Goal: Book appointment/travel/reservation

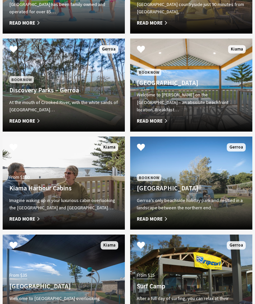
scroll to position [420, 0]
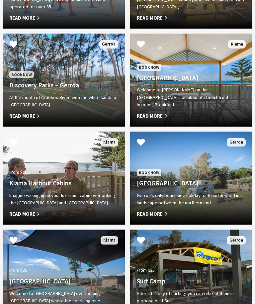
click at [219, 187] on h4 "[GEOGRAPHIC_DATA]" at bounding box center [191, 184] width 109 height 8
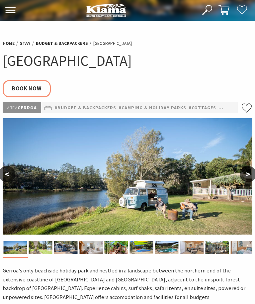
select select "3"
select select "2"
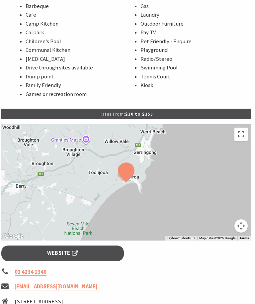
scroll to position [425, 1]
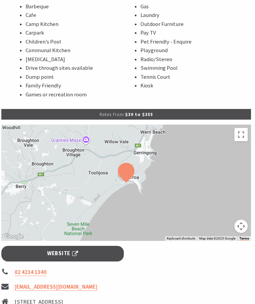
click at [119, 251] on link "Website" at bounding box center [62, 254] width 123 height 16
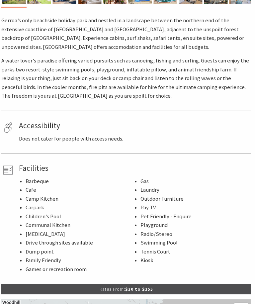
scroll to position [250, 1]
select select "3"
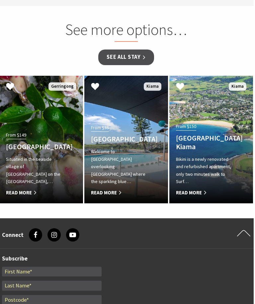
scroll to position [958, 1]
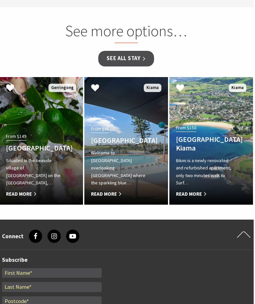
click at [131, 173] on p "Welcome to [GEOGRAPHIC_DATA] overlooking [GEOGRAPHIC_DATA] where the sparkling …" at bounding box center [120, 169] width 58 height 38
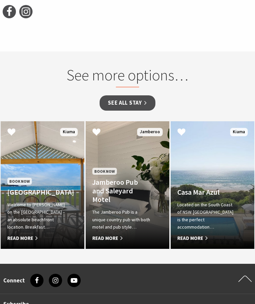
scroll to position [717, 0]
click at [233, 218] on p "Located on the South Coast of NSW Casa Mar Azul is the perfect accommodation…" at bounding box center [206, 216] width 58 height 30
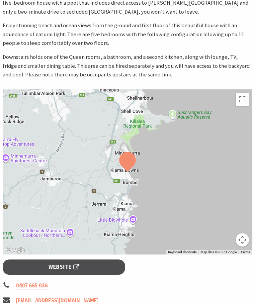
scroll to position [271, 0]
